Goal: Find specific page/section: Find specific page/section

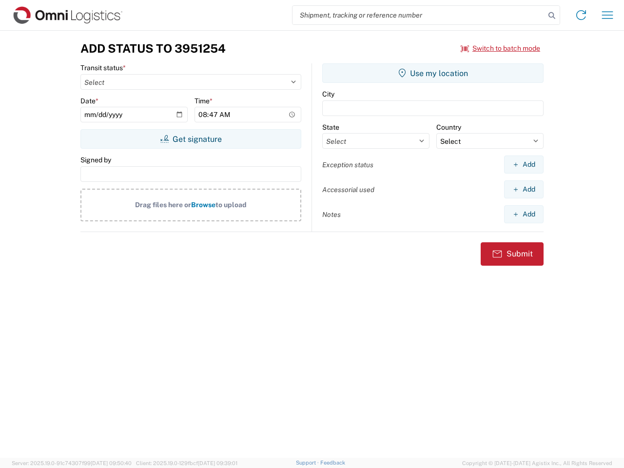
click at [419, 15] on input "search" at bounding box center [418, 15] width 252 height 19
click at [552, 16] on icon at bounding box center [552, 16] width 14 height 14
click at [581, 15] on icon at bounding box center [581, 15] width 16 height 16
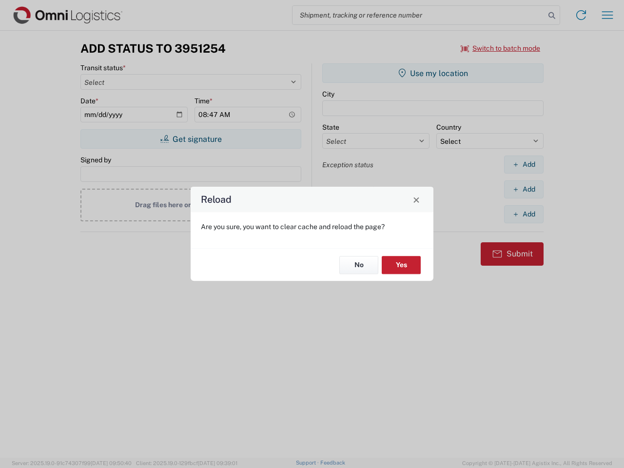
click at [500, 48] on div "Reload Are you sure, you want to clear cache and reload the page? No Yes" at bounding box center [312, 234] width 624 height 468
click at [190, 139] on div "Reload Are you sure, you want to clear cache and reload the page? No Yes" at bounding box center [312, 234] width 624 height 468
click at [433, 73] on div "Reload Are you sure, you want to clear cache and reload the page? No Yes" at bounding box center [312, 234] width 624 height 468
click at [523, 164] on div "Reload Are you sure, you want to clear cache and reload the page? No Yes" at bounding box center [312, 234] width 624 height 468
click at [523, 189] on div "Reload Are you sure, you want to clear cache and reload the page? No Yes" at bounding box center [312, 234] width 624 height 468
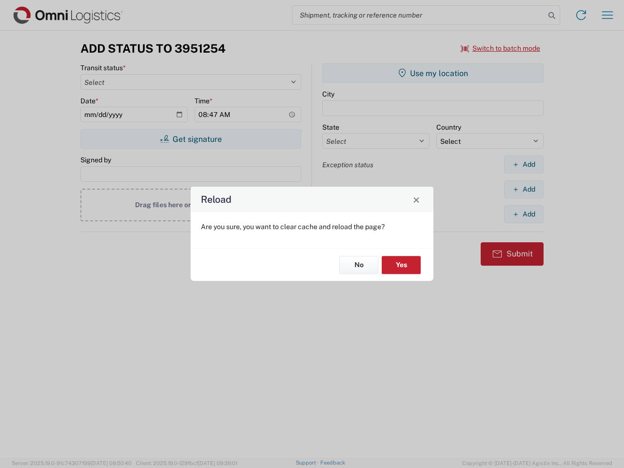
click at [523, 214] on div "Reload Are you sure, you want to clear cache and reload the page? No Yes" at bounding box center [312, 234] width 624 height 468
